Goal: Information Seeking & Learning: Check status

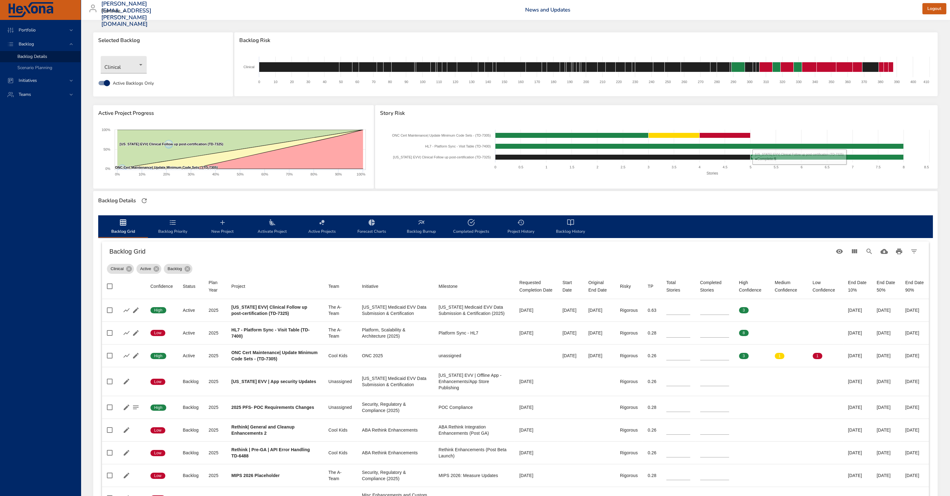
click at [469, 232] on span "Completed Projects" at bounding box center [471, 227] width 42 height 16
select select "***"
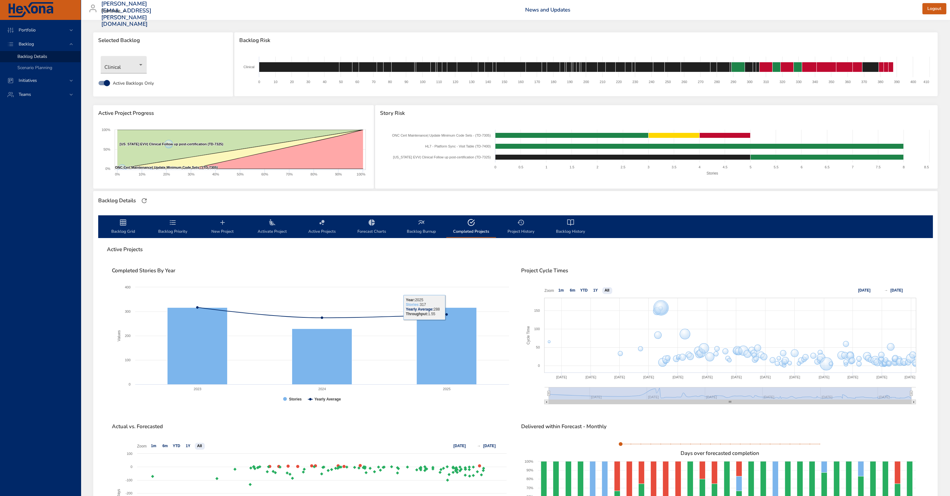
click at [558, 225] on span "Backlog History" at bounding box center [571, 227] width 42 height 16
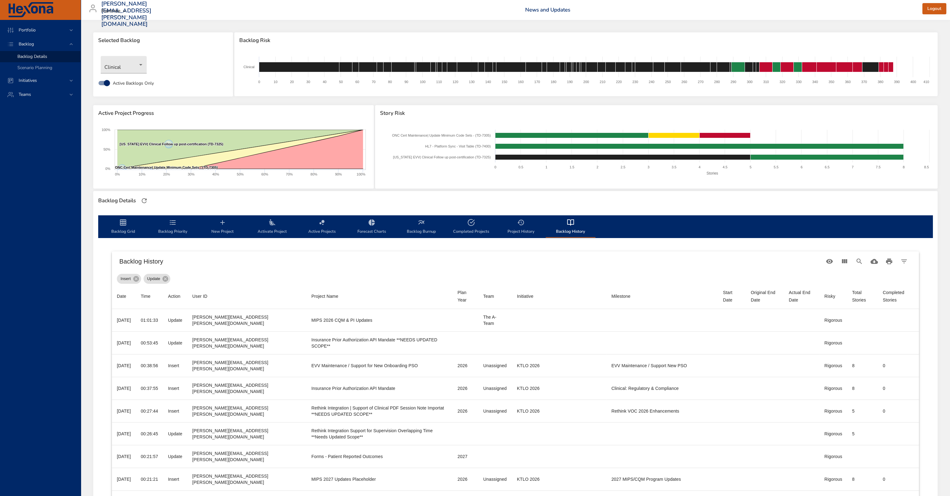
click at [281, 265] on h6 "Backlog History" at bounding box center [470, 261] width 703 height 10
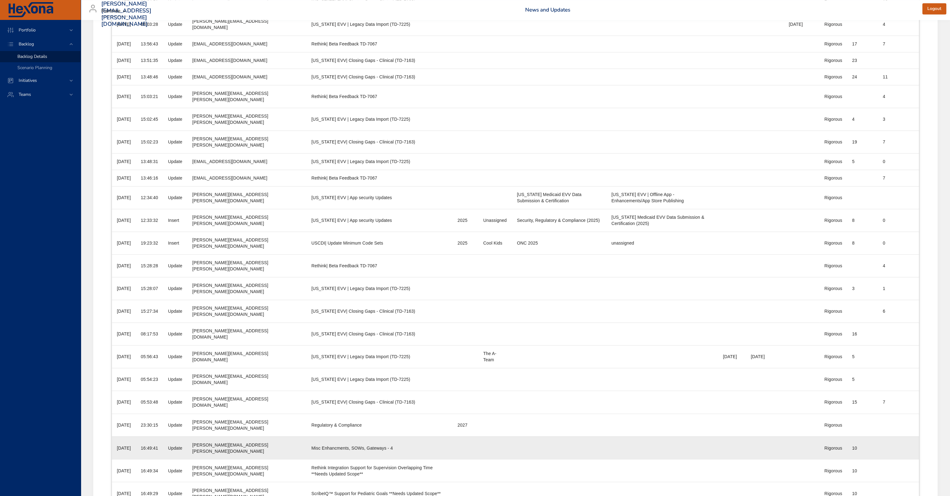
scroll to position [2153, 0]
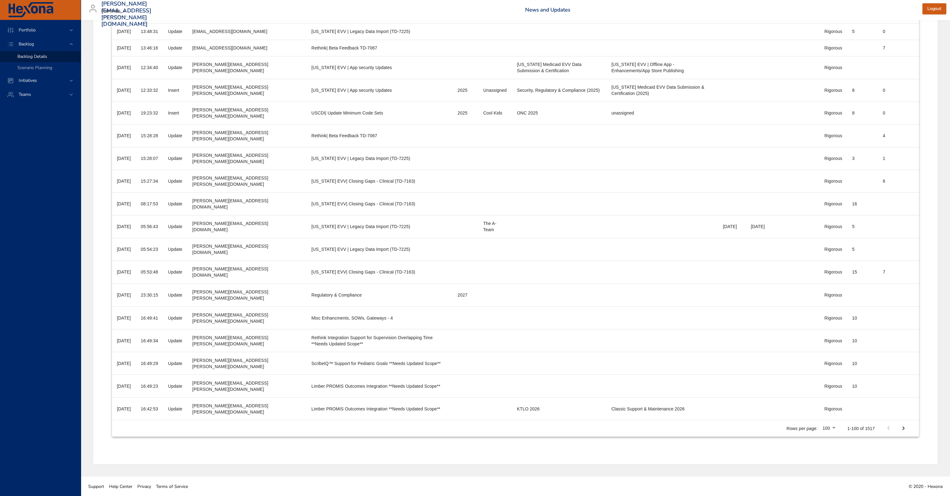
click at [848, 443] on div at bounding box center [477, 248] width 955 height 496
click at [906, 431] on icon "Next Page" at bounding box center [903, 427] width 7 height 7
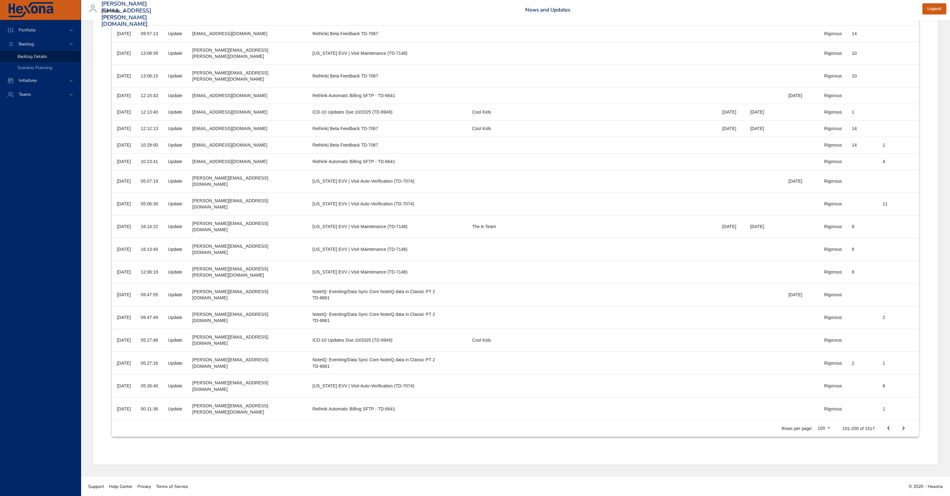
click at [897, 427] on button "Next Page" at bounding box center [903, 427] width 15 height 15
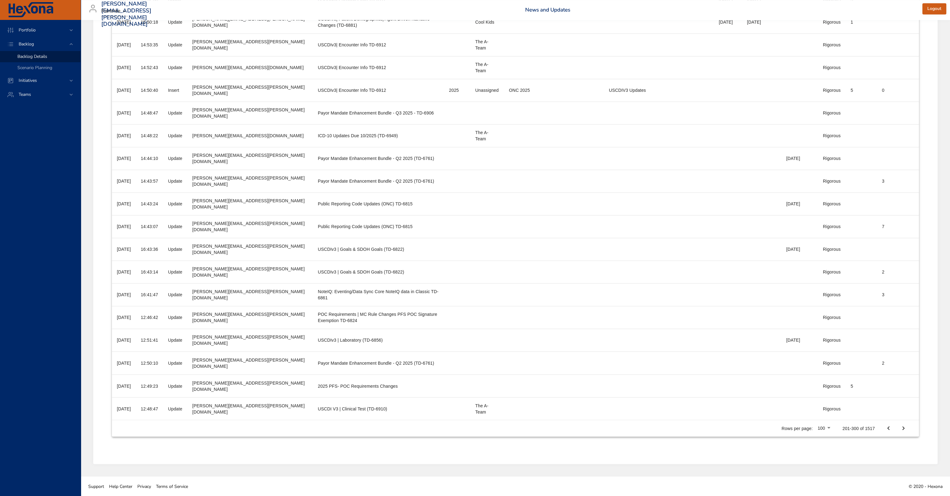
click at [906, 424] on icon "Next Page" at bounding box center [903, 427] width 7 height 7
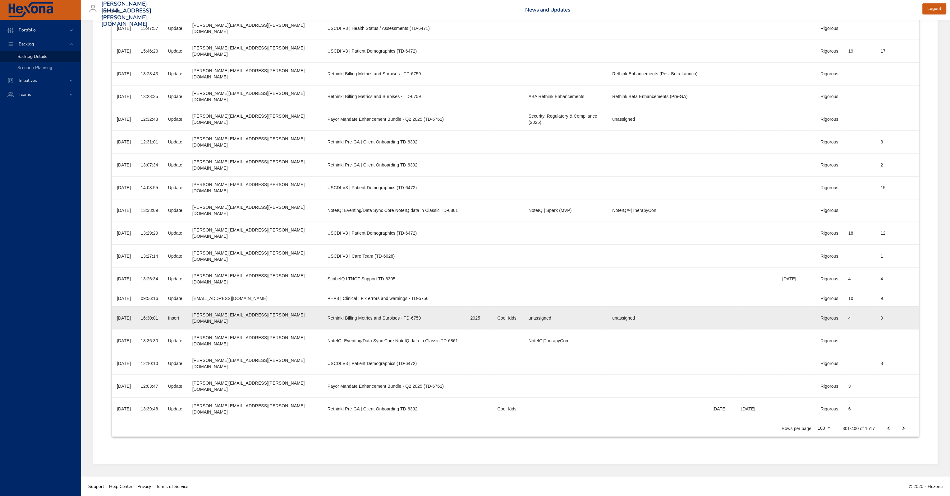
click at [404, 324] on td "Project Name Rethink| Billing Metrics and Surpises - TD-6759" at bounding box center [394, 317] width 143 height 23
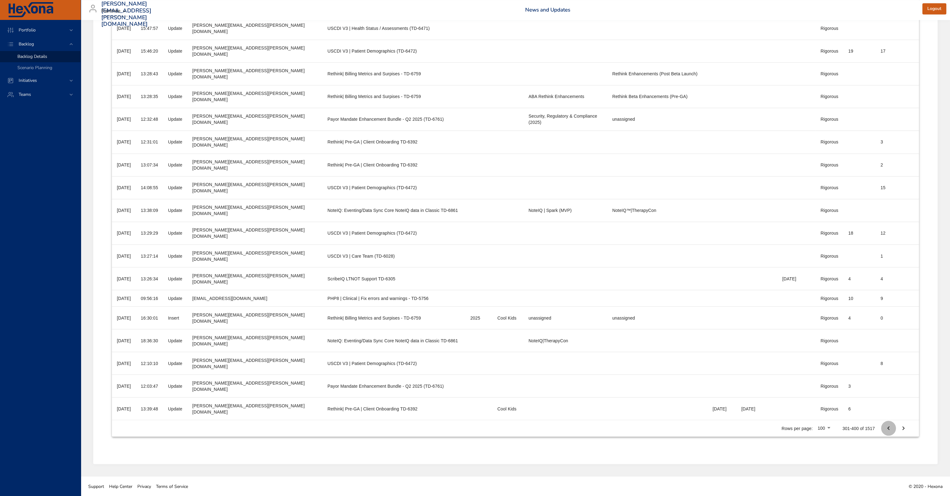
click at [889, 427] on icon "Previous Page" at bounding box center [888, 427] width 7 height 7
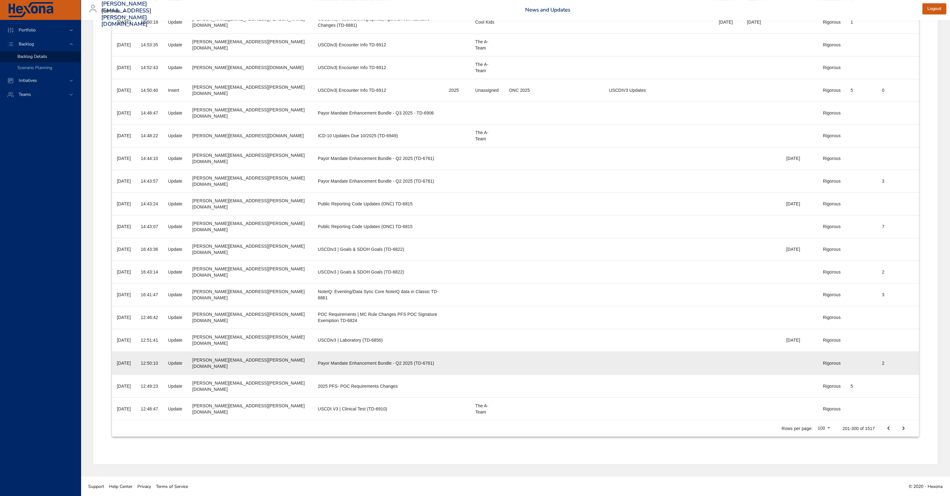
click at [728, 367] on tr "Date [DATE] Time 12:50:10 Action Update User ID [PERSON_NAME][EMAIL_ADDRESS][PE…" at bounding box center [515, 362] width 807 height 23
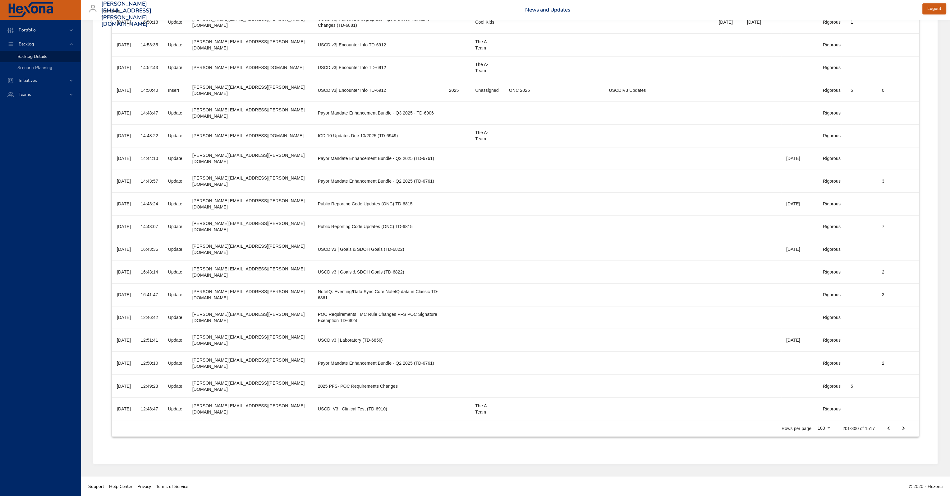
click at [892, 427] on icon "Previous Page" at bounding box center [888, 427] width 7 height 7
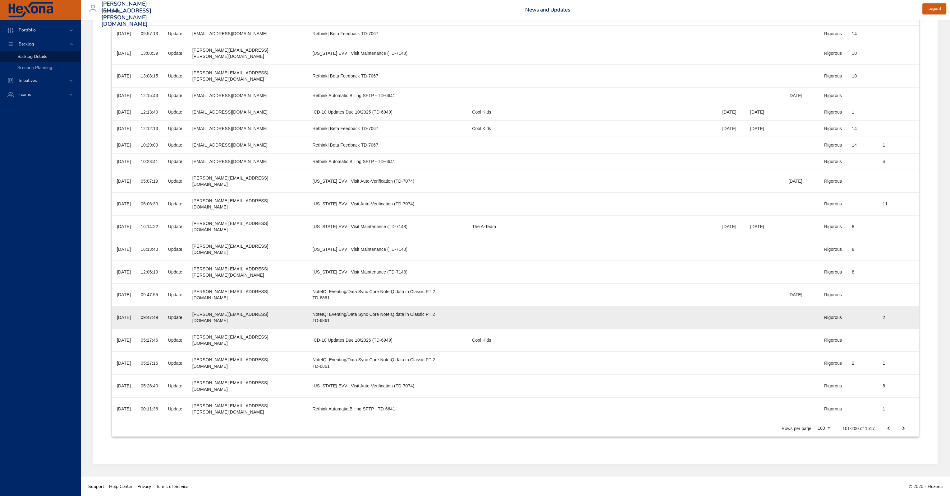
click at [576, 311] on td "Initiative" at bounding box center [556, 317] width 102 height 23
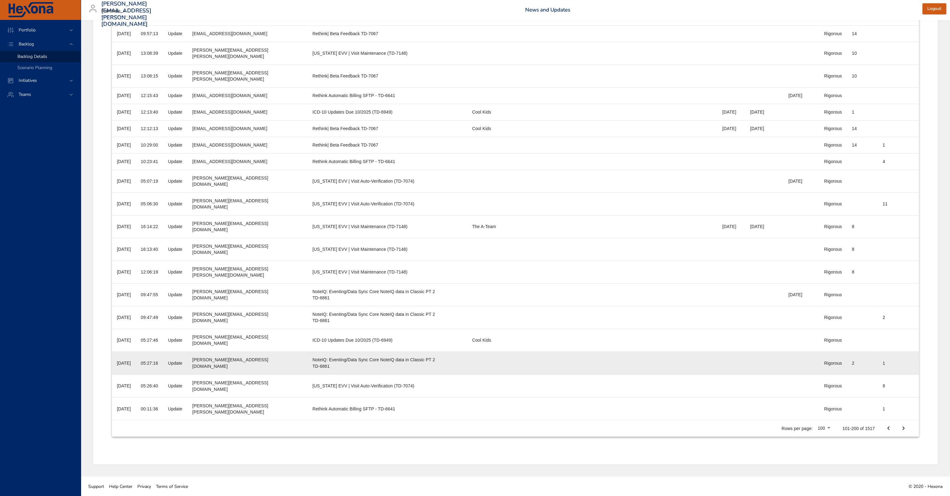
drag, startPoint x: 278, startPoint y: 408, endPoint x: 267, endPoint y: 372, distance: 37.4
click at [312, 408] on div "Rethink Automatic Billing SFTP - TD-6641" at bounding box center [374, 408] width 124 height 6
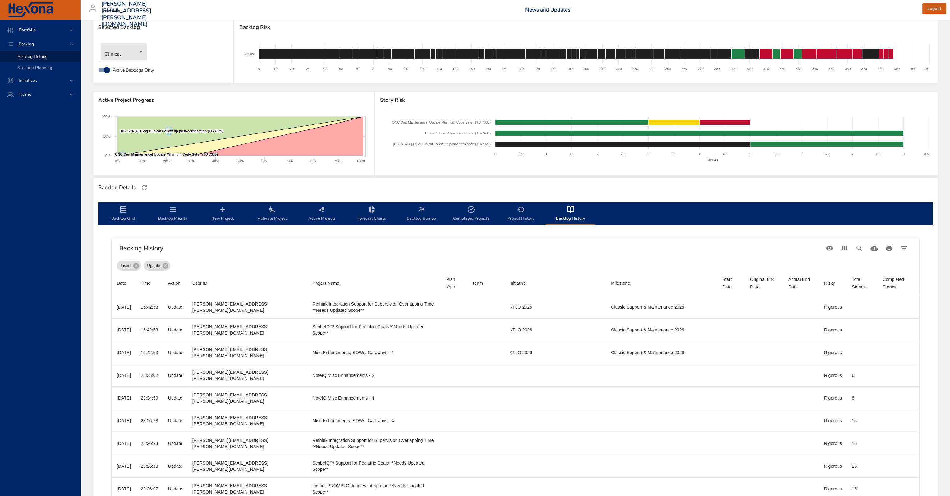
scroll to position [0, 0]
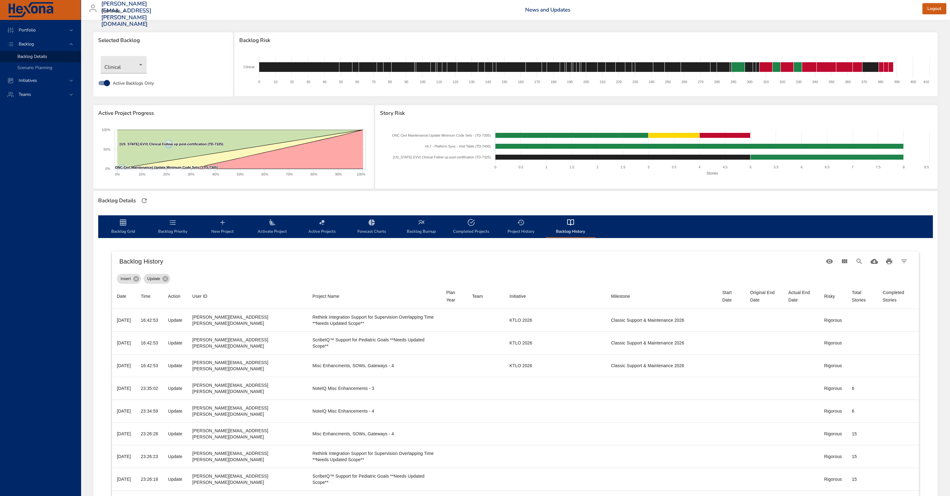
click at [124, 231] on span "Backlog Grid" at bounding box center [123, 227] width 42 height 16
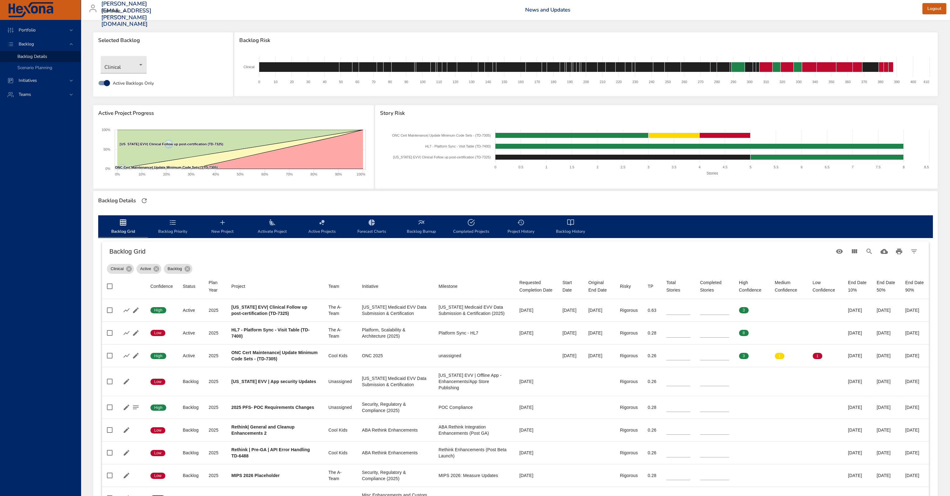
click at [160, 247] on h6 "Backlog Grid" at bounding box center [470, 251] width 723 height 10
